Goal: Find specific page/section: Find specific page/section

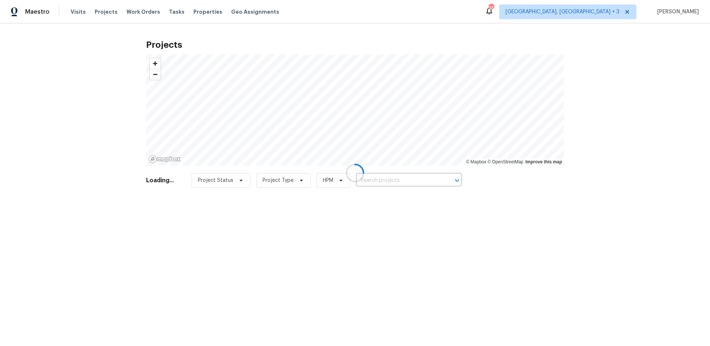
click at [378, 182] on div at bounding box center [355, 173] width 710 height 346
click at [381, 180] on div at bounding box center [355, 173] width 710 height 346
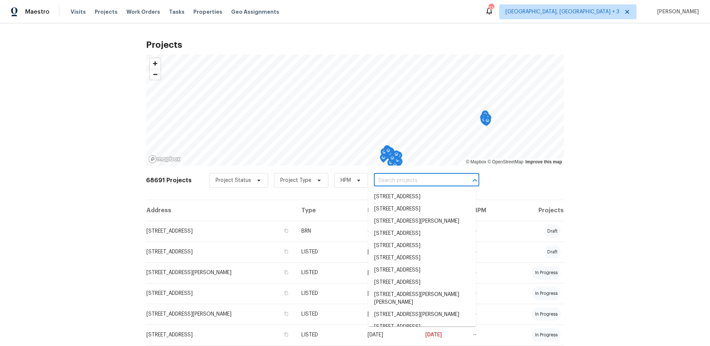
click at [381, 180] on input "text" at bounding box center [416, 180] width 85 height 11
paste input "5976 W Alameda"
type input "5976 W Alameda"
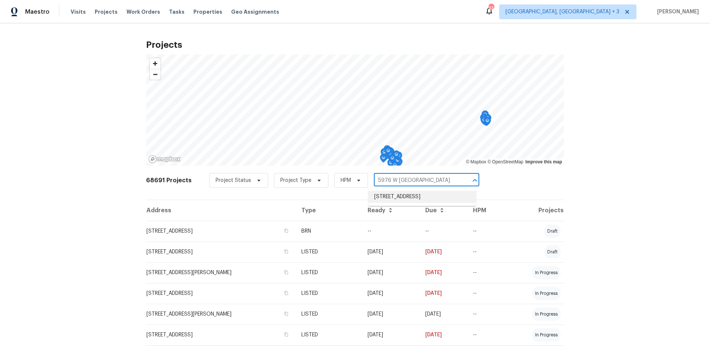
click at [384, 197] on li "[STREET_ADDRESS]" at bounding box center [422, 197] width 108 height 12
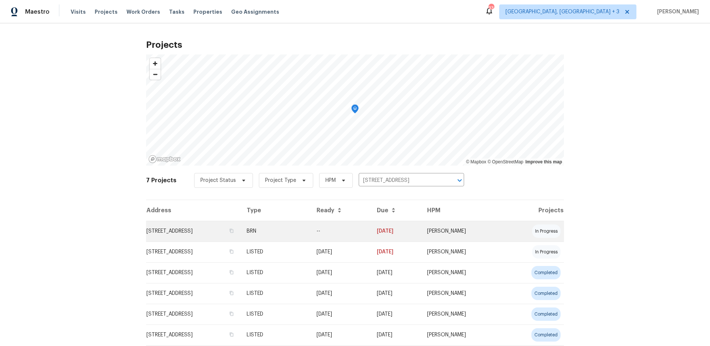
click at [194, 228] on td "[STREET_ADDRESS]" at bounding box center [193, 230] width 95 height 21
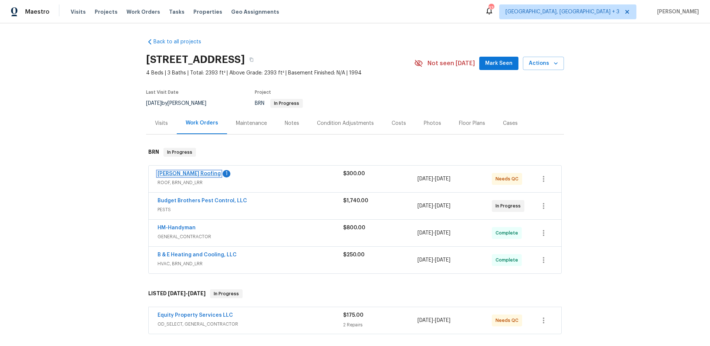
click at [164, 174] on link "[PERSON_NAME] Roofing" at bounding box center [189, 173] width 63 height 5
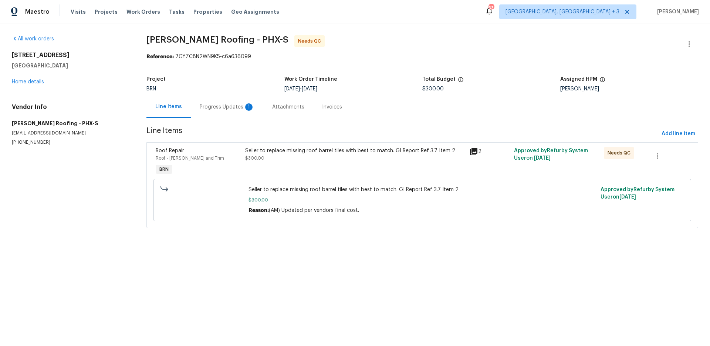
click at [334, 107] on div "Invoices" at bounding box center [332, 106] width 20 height 7
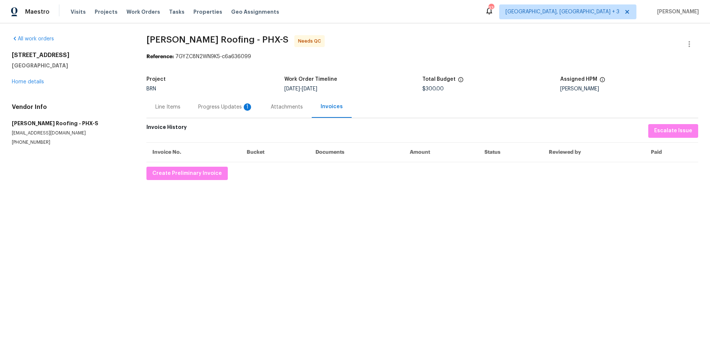
click at [230, 102] on div "Progress Updates 1" at bounding box center [225, 107] width 73 height 22
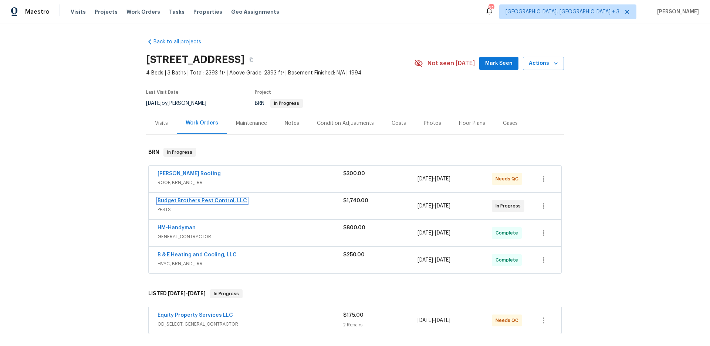
click at [195, 199] on link "Budget Brothers Pest Control, LLC" at bounding box center [203, 200] width 90 height 5
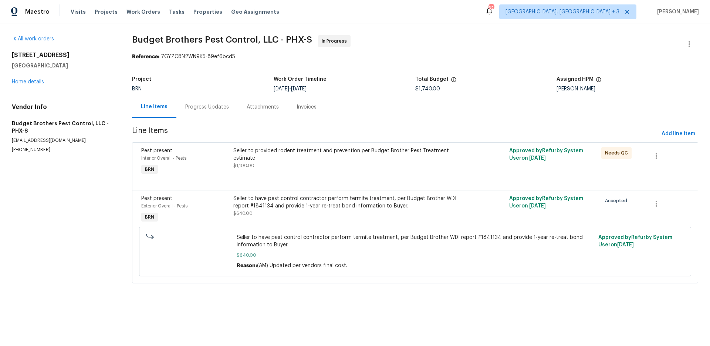
click at [306, 111] on div "Invoices" at bounding box center [307, 107] width 38 height 22
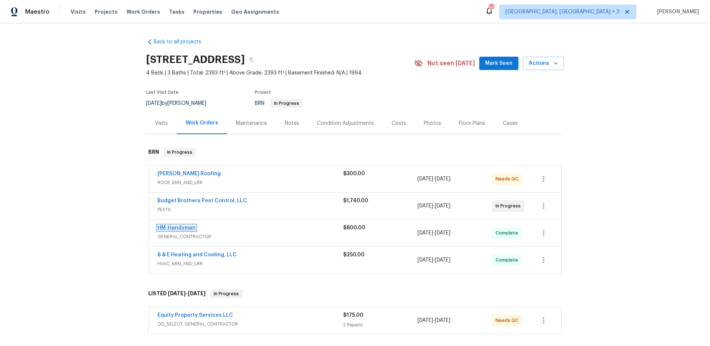
click at [177, 228] on link "HM-Handyman" at bounding box center [177, 227] width 38 height 5
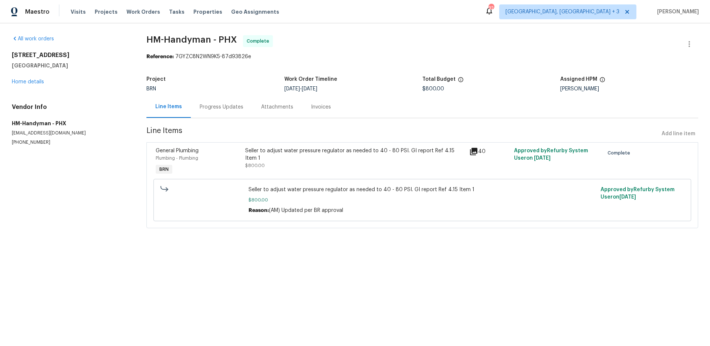
click at [317, 110] on div "Invoices" at bounding box center [321, 106] width 20 height 7
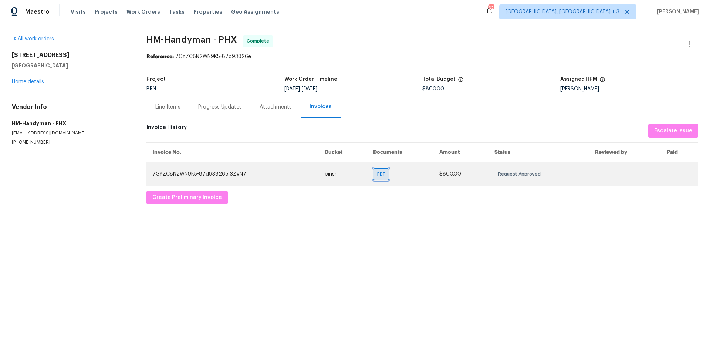
click at [381, 175] on span "PDF" at bounding box center [382, 173] width 11 height 7
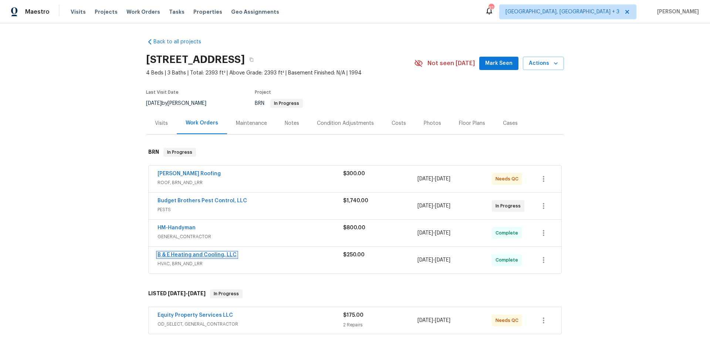
click at [190, 255] on link "B & E Heating and Cooling, LLC" at bounding box center [197, 254] width 79 height 5
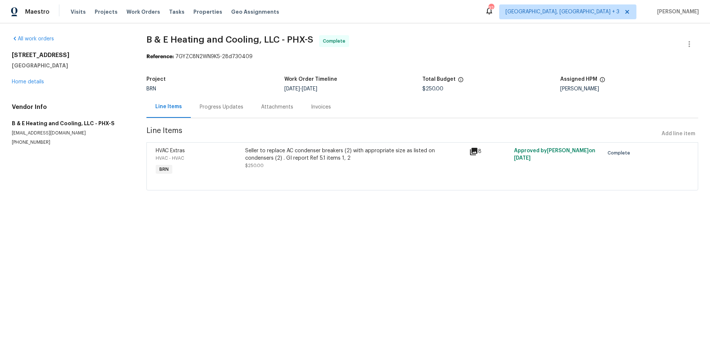
click at [312, 109] on div "Invoices" at bounding box center [321, 106] width 20 height 7
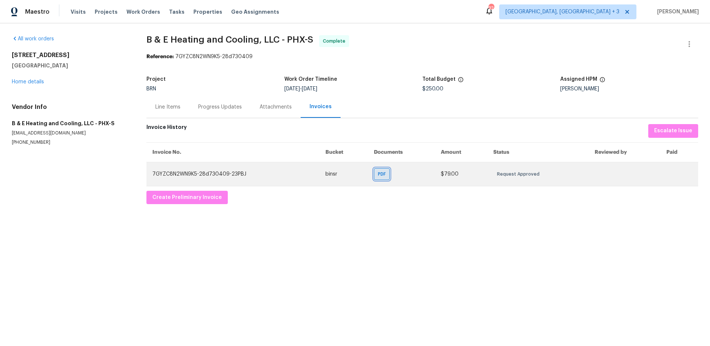
click at [384, 173] on span "PDF" at bounding box center [383, 173] width 11 height 7
